Goal: Task Accomplishment & Management: Complete application form

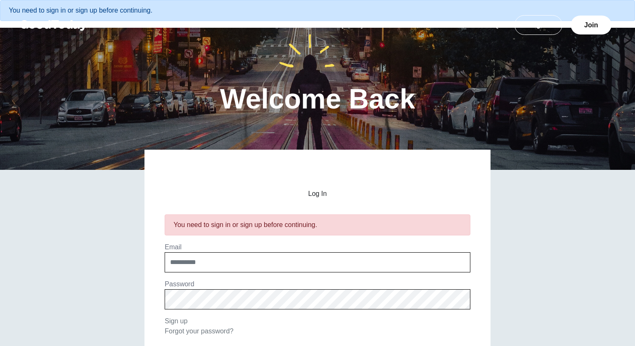
scroll to position [11, 0]
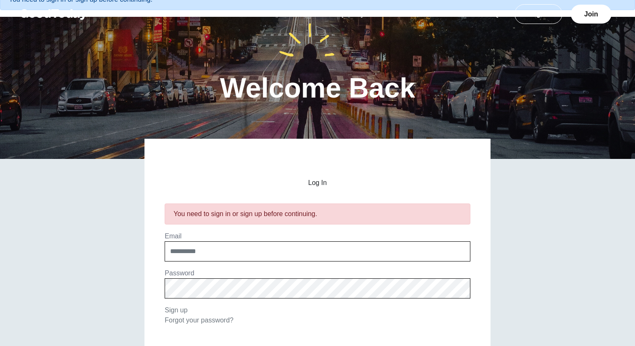
click at [273, 236] on div "Email" at bounding box center [317, 246] width 309 height 30
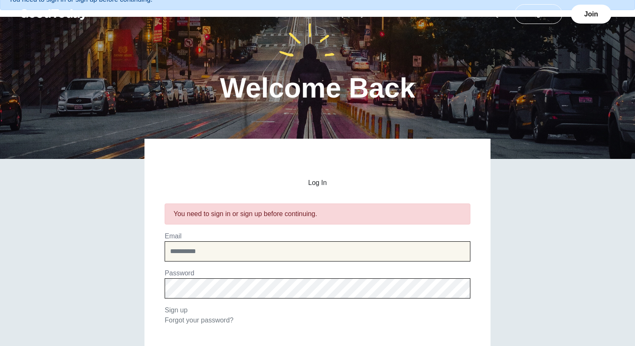
click at [268, 250] on input "email" at bounding box center [317, 251] width 305 height 20
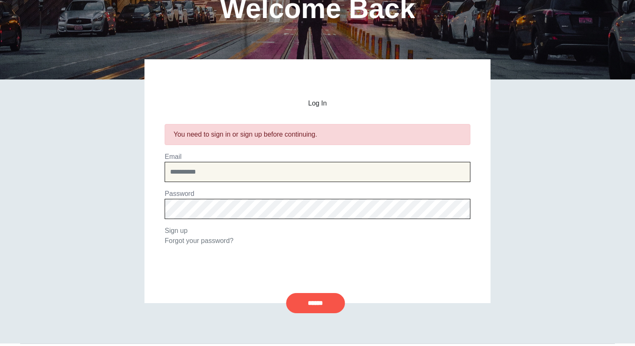
scroll to position [106, 0]
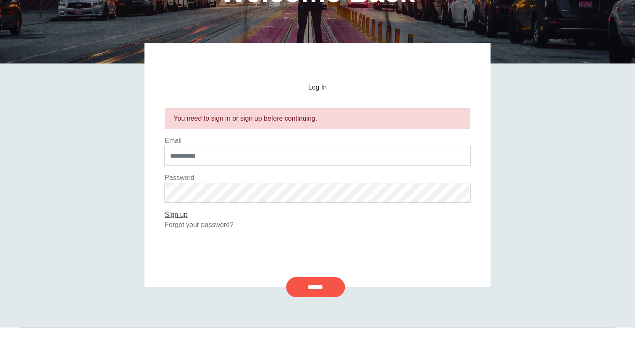
click at [179, 212] on link "Sign up" at bounding box center [176, 214] width 23 height 7
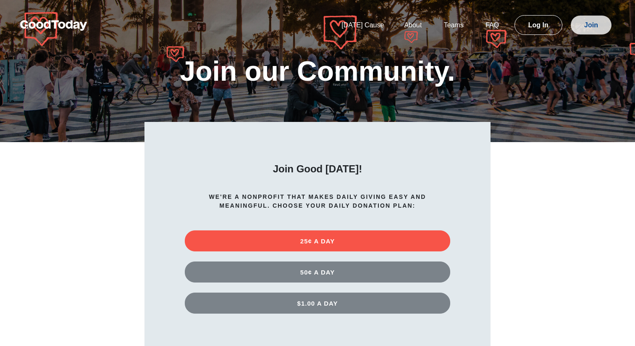
click at [577, 30] on link "Join" at bounding box center [591, 25] width 41 height 19
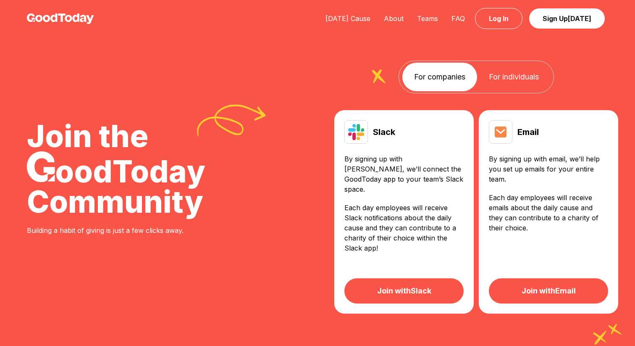
click at [535, 282] on link "Join with Email" at bounding box center [548, 290] width 119 height 25
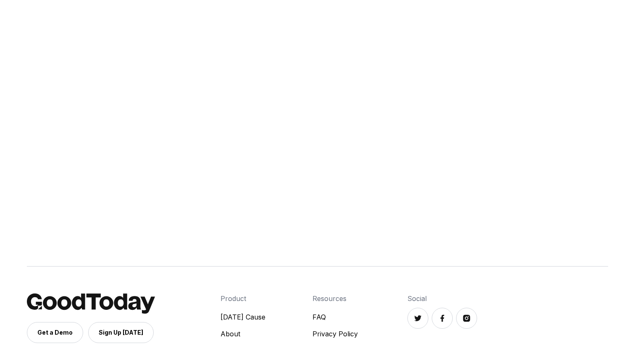
scroll to position [234, 0]
